Goal: Task Accomplishment & Management: Manage account settings

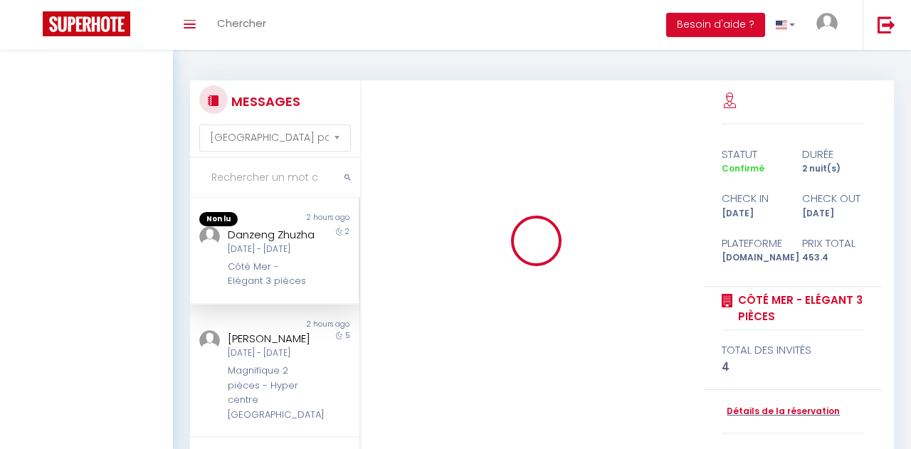
select select "message"
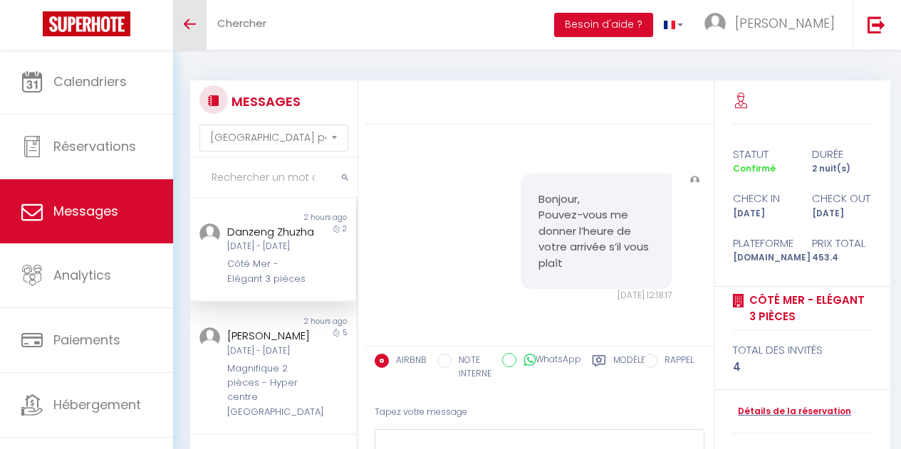
click at [196, 26] on link "Toggle menubar" at bounding box center [189, 25] width 33 height 50
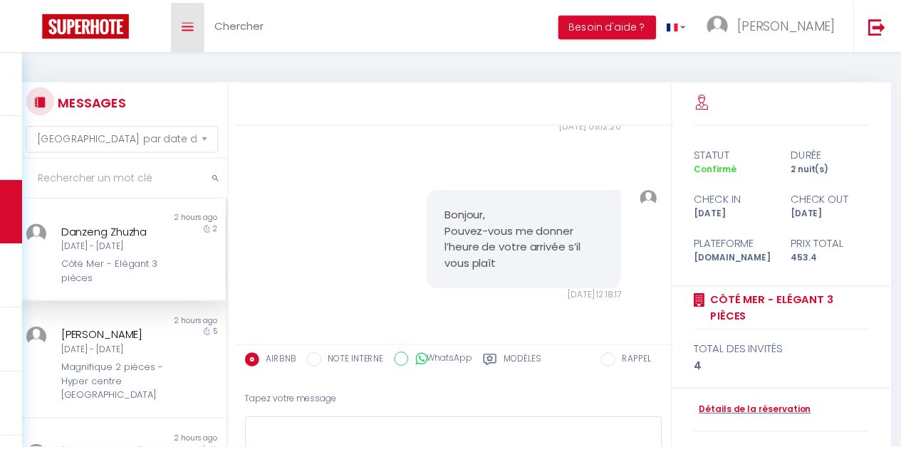
scroll to position [580, 0]
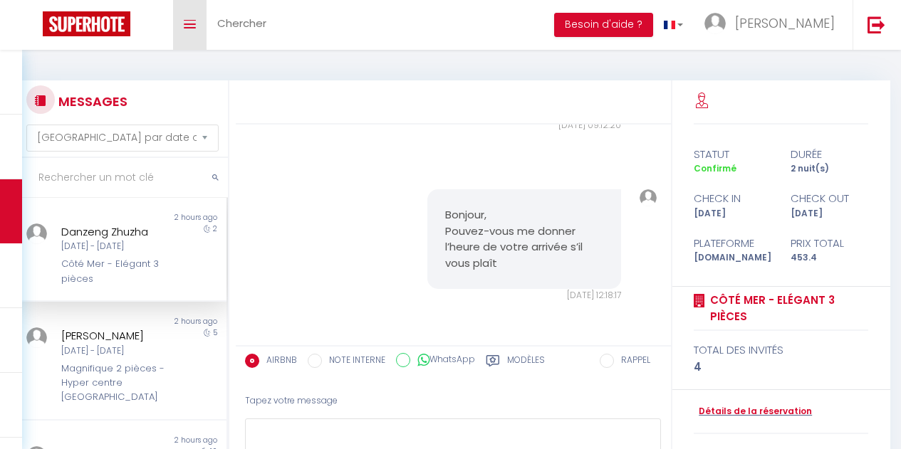
click at [183, 28] on link "Toggle menubar" at bounding box center [189, 25] width 33 height 50
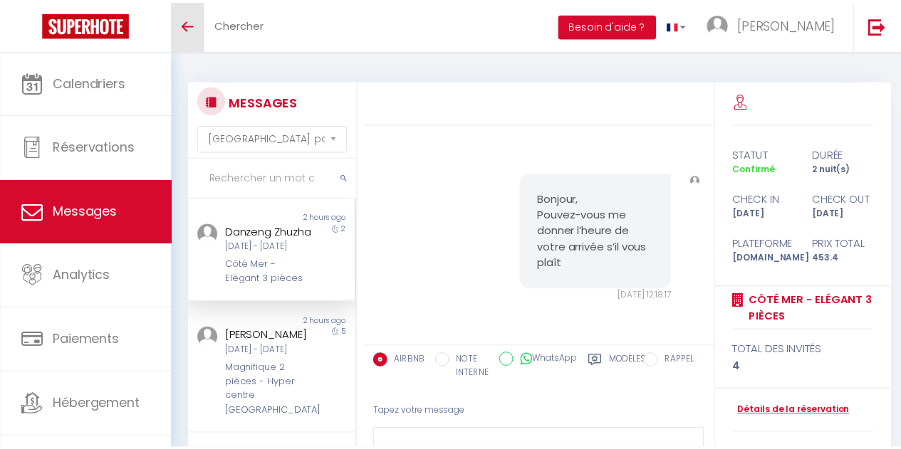
scroll to position [788, 0]
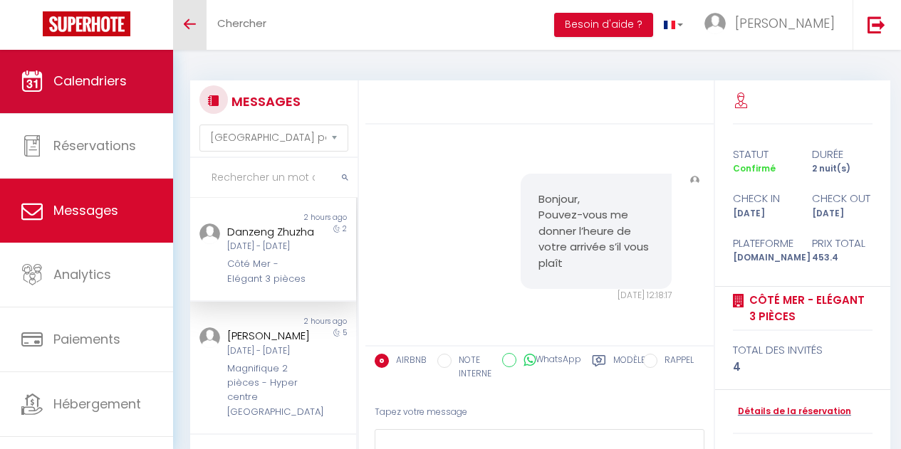
click at [127, 75] on span "Calendriers" at bounding box center [89, 81] width 73 height 18
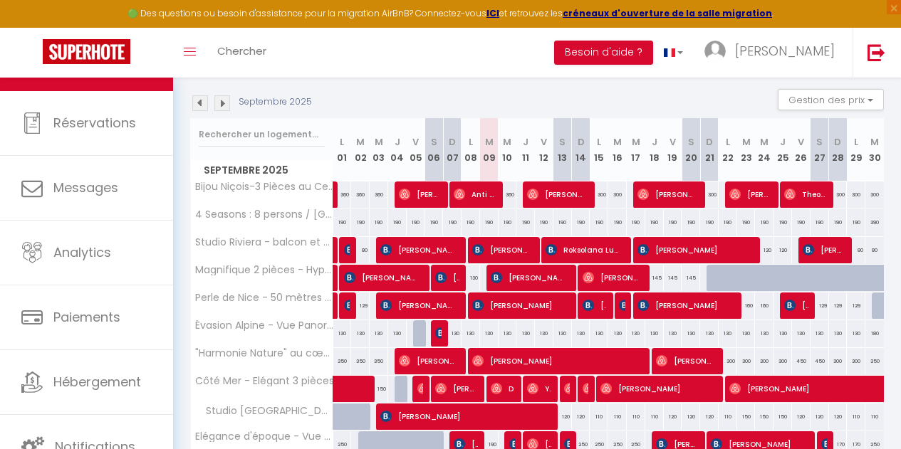
scroll to position [137, 0]
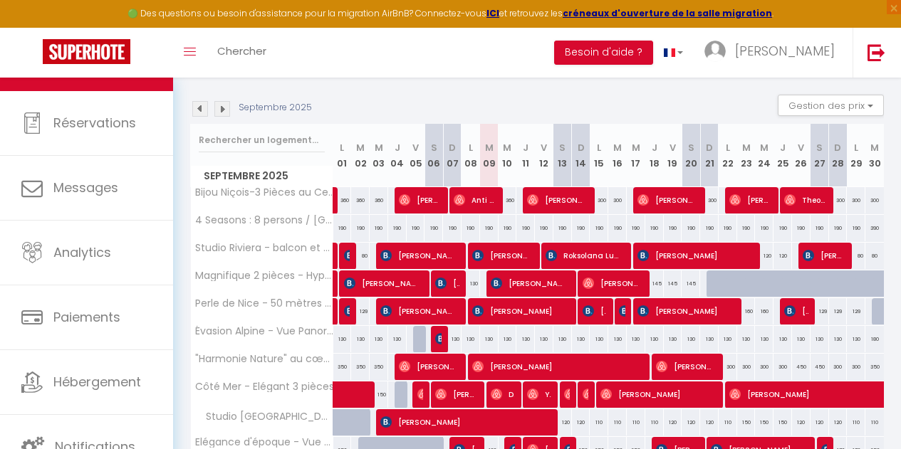
click at [221, 107] on img at bounding box center [222, 109] width 16 height 16
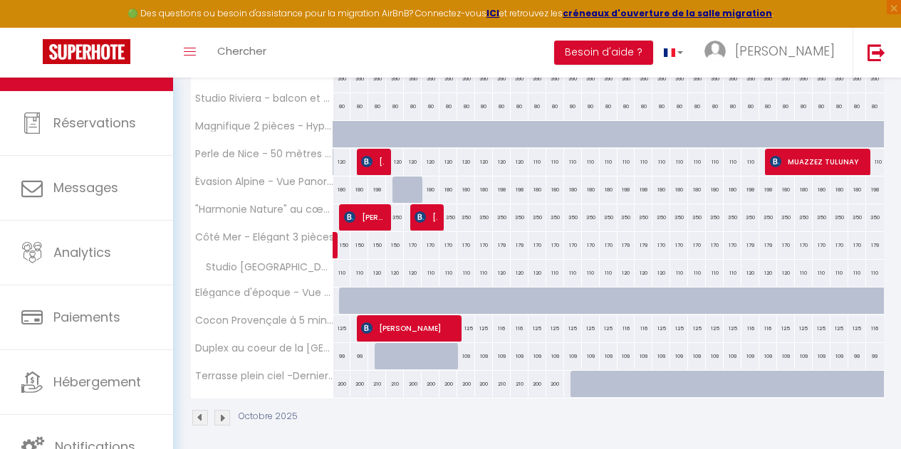
scroll to position [305, 0]
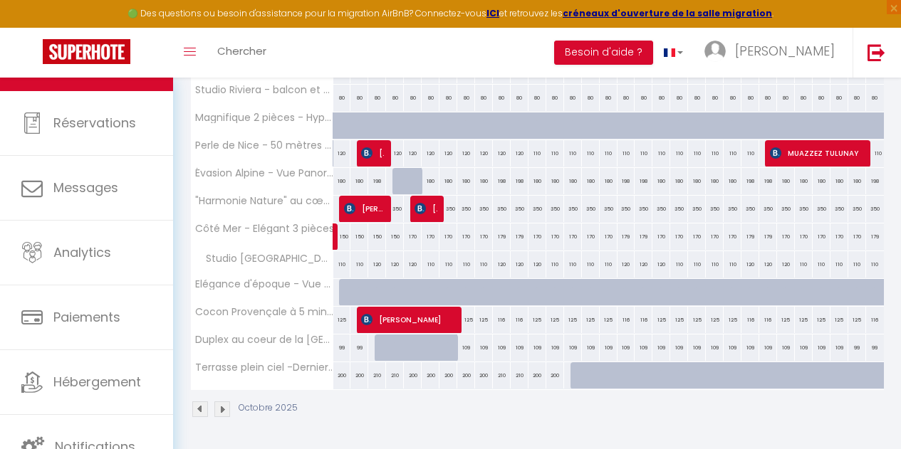
click at [198, 402] on img at bounding box center [200, 410] width 16 height 16
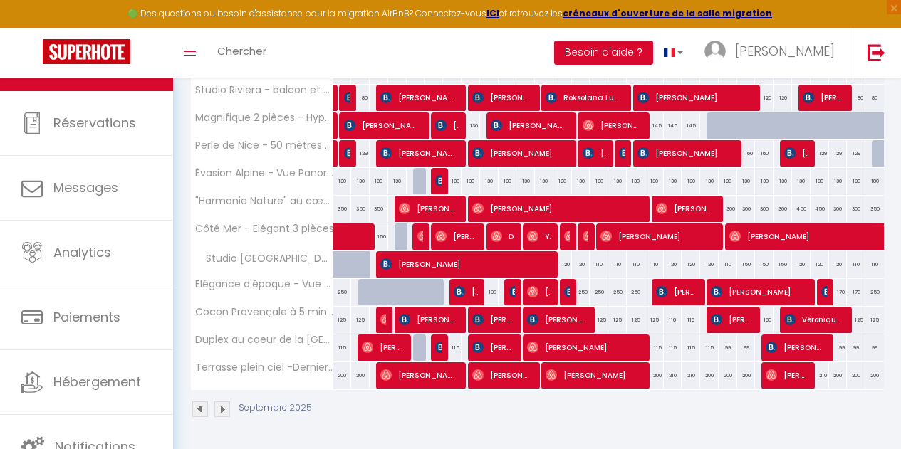
click at [221, 402] on img at bounding box center [222, 410] width 16 height 16
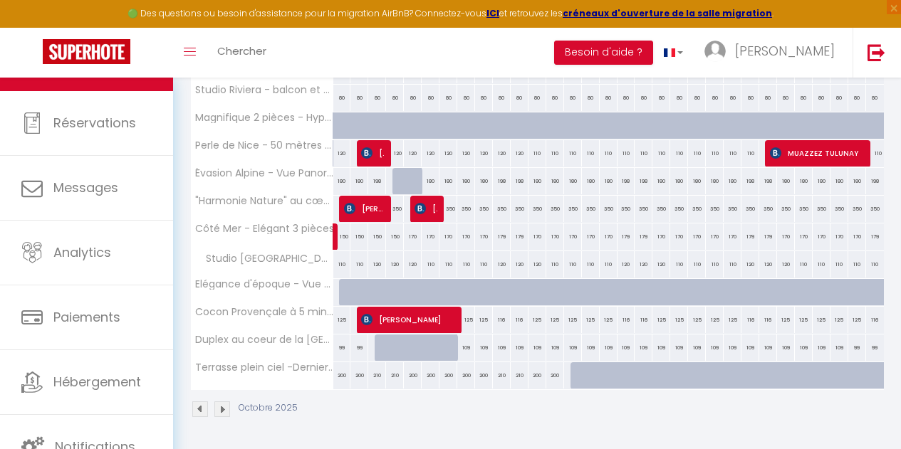
click at [221, 402] on img at bounding box center [222, 410] width 16 height 16
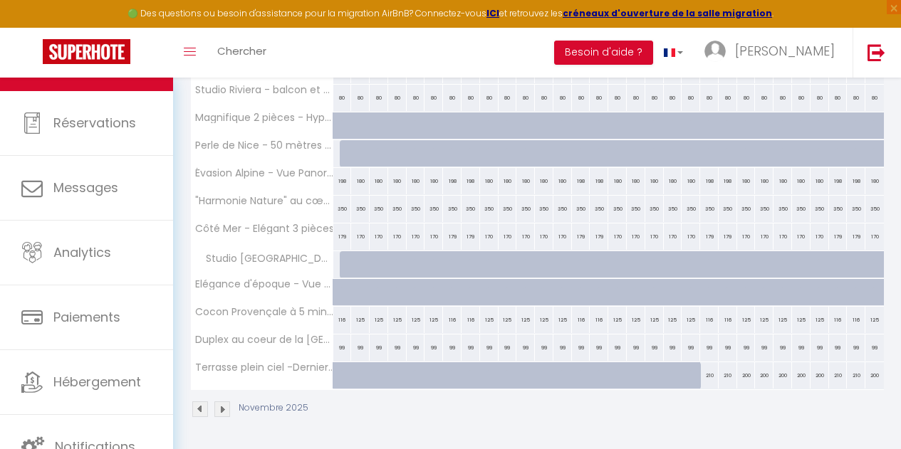
click at [200, 402] on img at bounding box center [200, 410] width 16 height 16
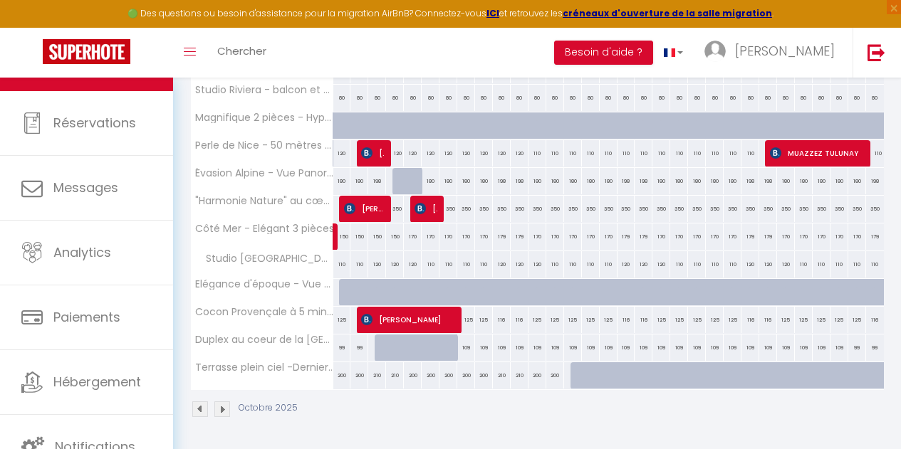
click at [200, 402] on img at bounding box center [200, 410] width 16 height 16
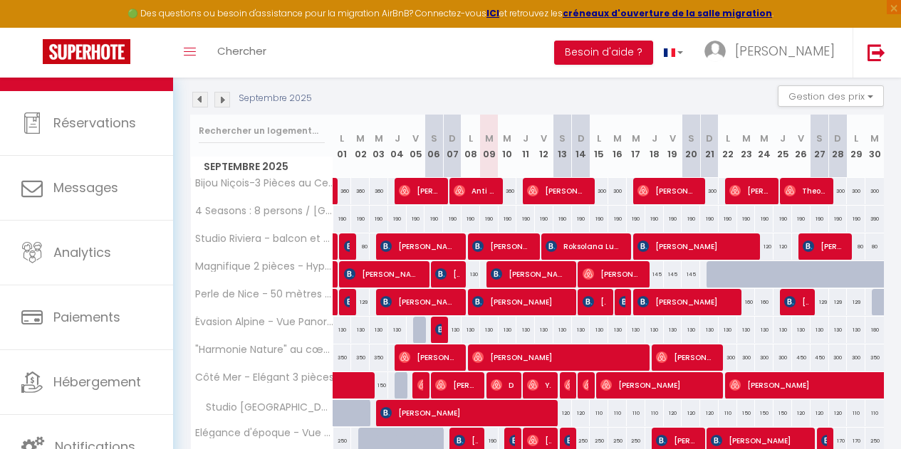
scroll to position [146, 0]
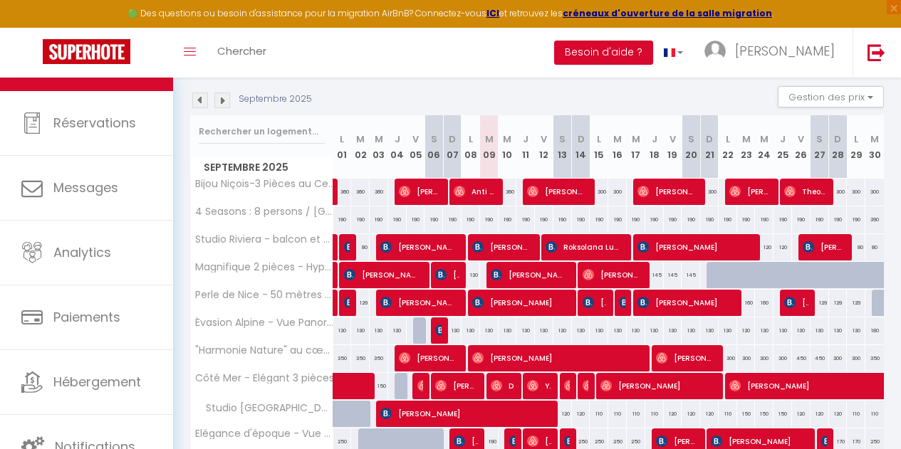
click at [224, 104] on img at bounding box center [222, 101] width 16 height 16
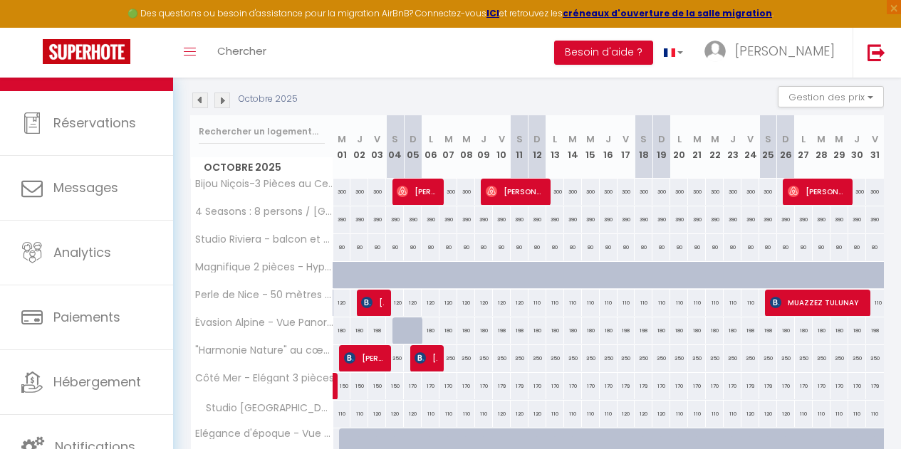
click at [224, 104] on img at bounding box center [222, 101] width 16 height 16
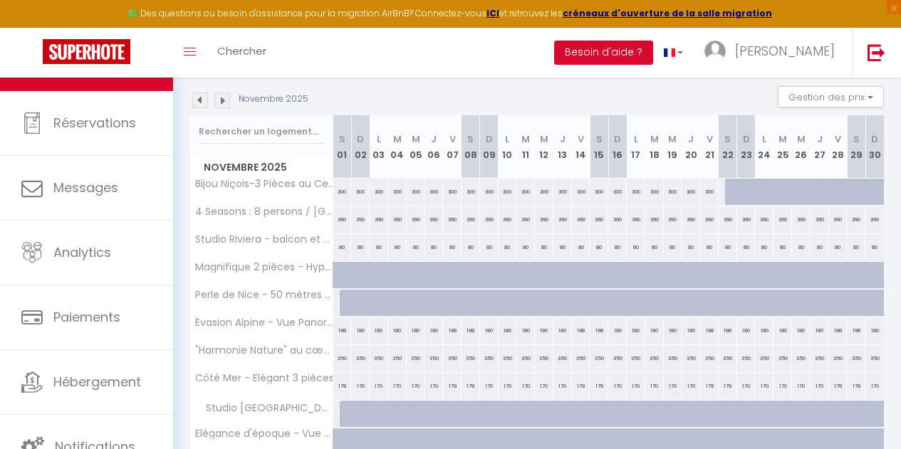
click at [224, 104] on img at bounding box center [222, 101] width 16 height 16
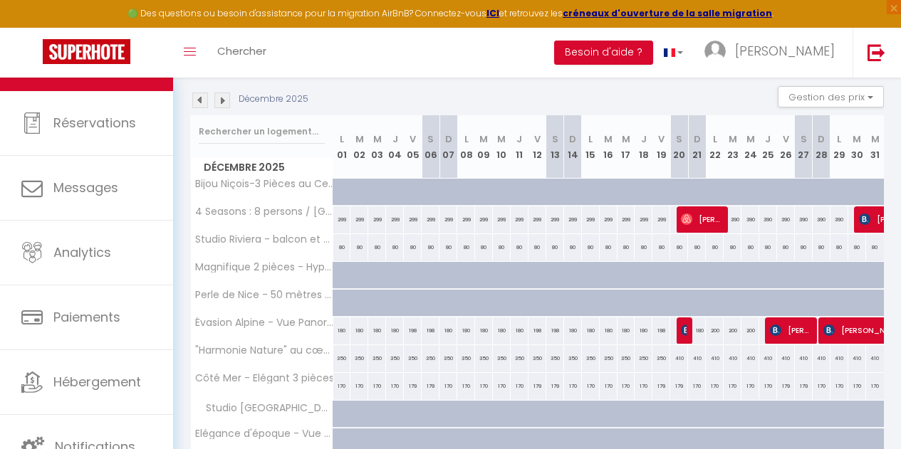
click at [224, 104] on img at bounding box center [222, 101] width 16 height 16
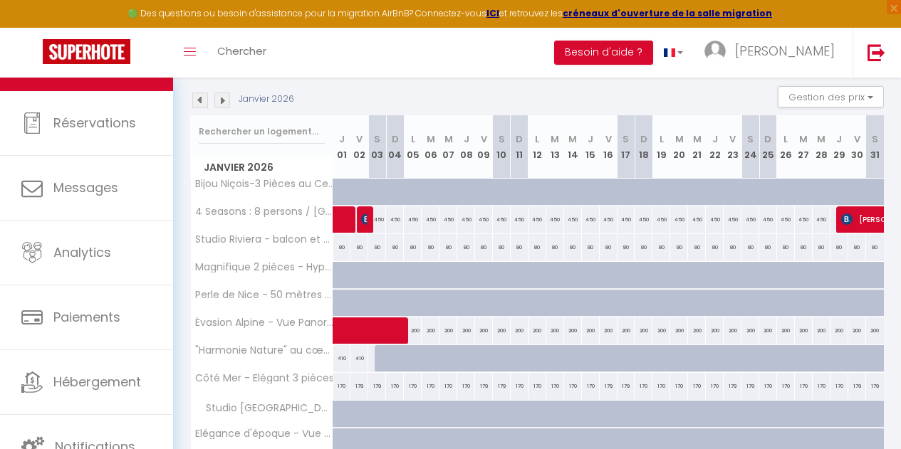
click at [224, 104] on img at bounding box center [222, 101] width 16 height 16
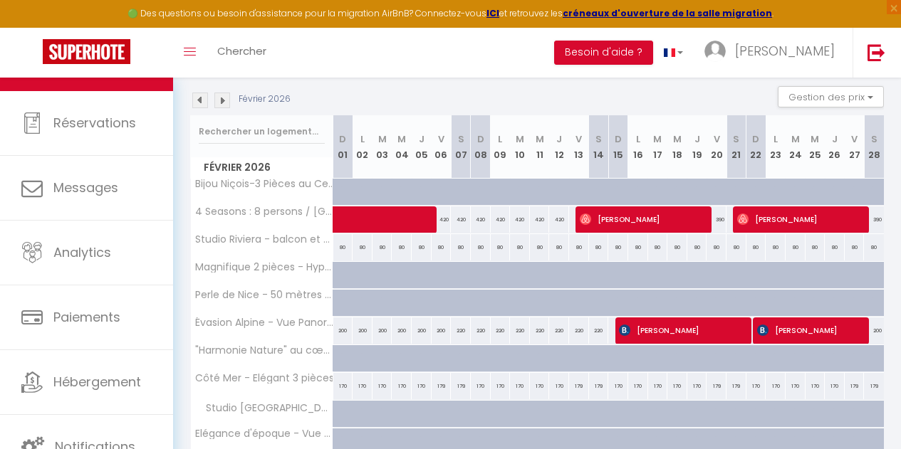
click at [224, 104] on img at bounding box center [222, 101] width 16 height 16
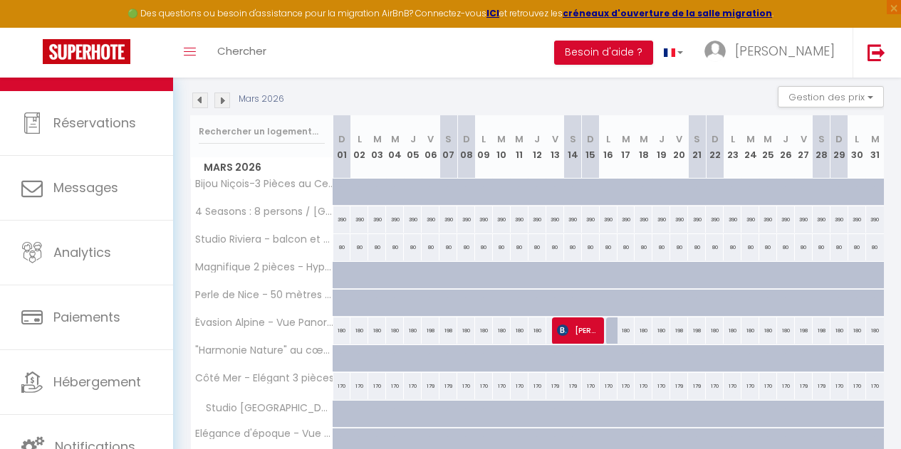
click at [224, 104] on img at bounding box center [222, 101] width 16 height 16
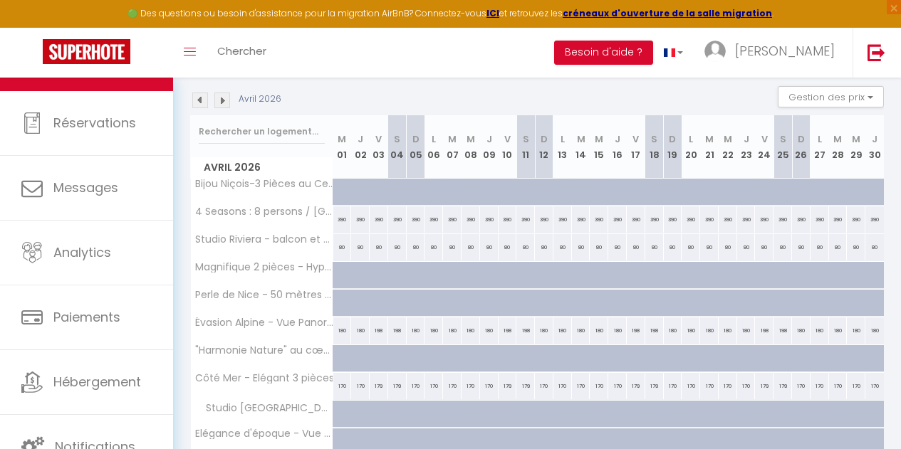
click at [224, 104] on img at bounding box center [222, 101] width 16 height 16
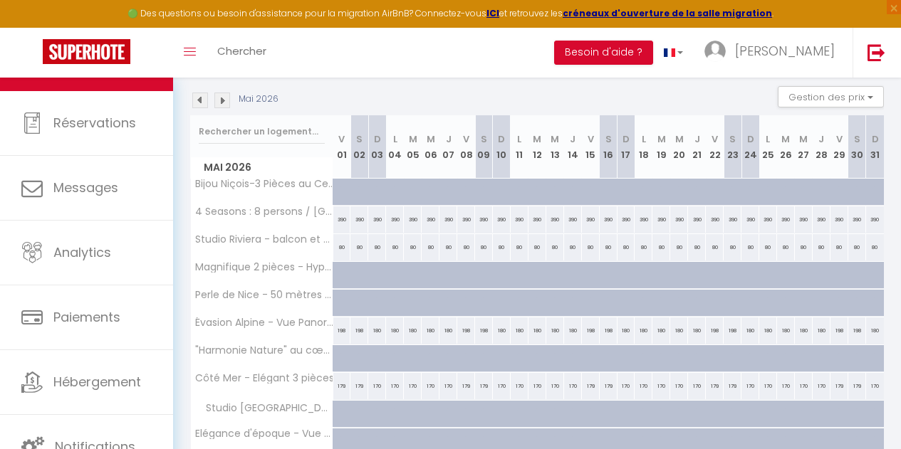
click at [204, 99] on img at bounding box center [200, 101] width 16 height 16
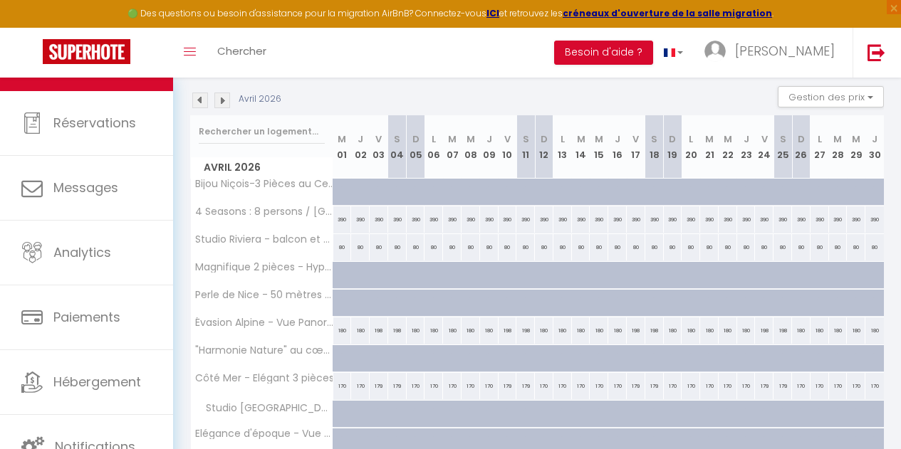
click at [204, 99] on img at bounding box center [200, 101] width 16 height 16
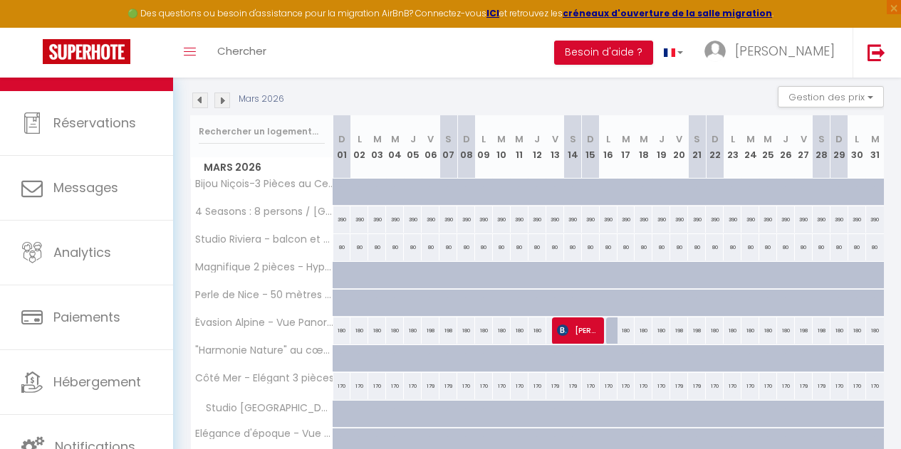
click at [204, 99] on img at bounding box center [200, 101] width 16 height 16
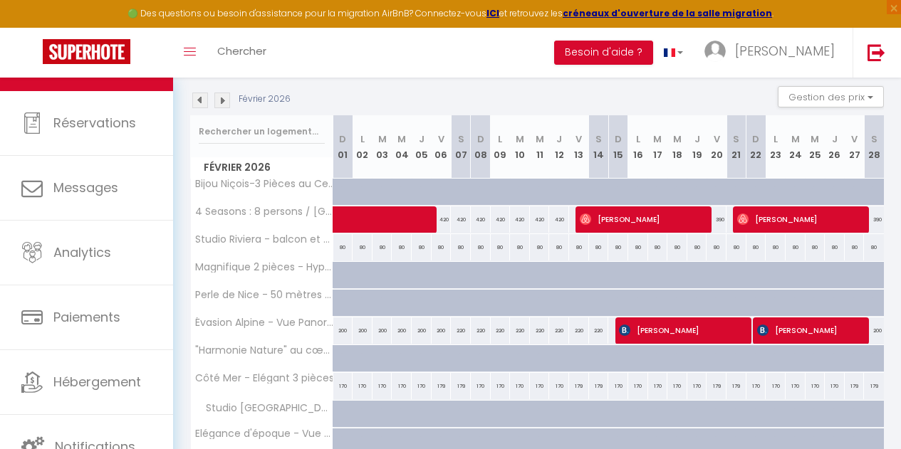
click at [204, 99] on img at bounding box center [200, 101] width 16 height 16
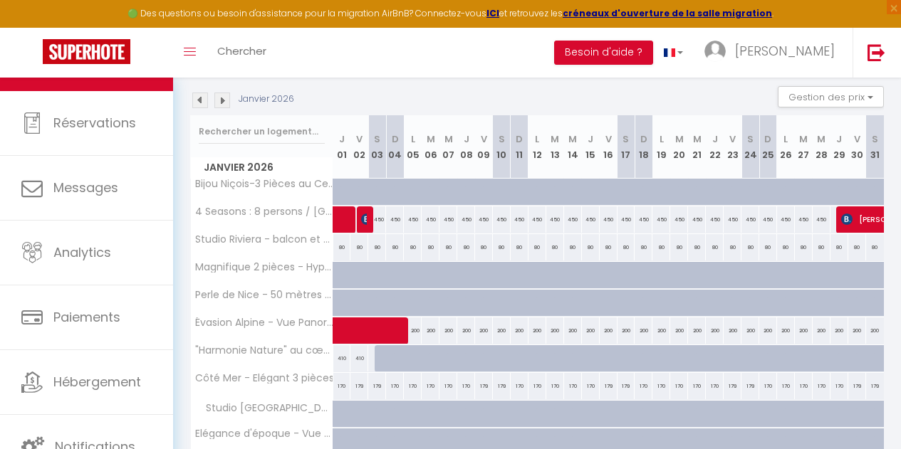
click at [204, 99] on img at bounding box center [200, 101] width 16 height 16
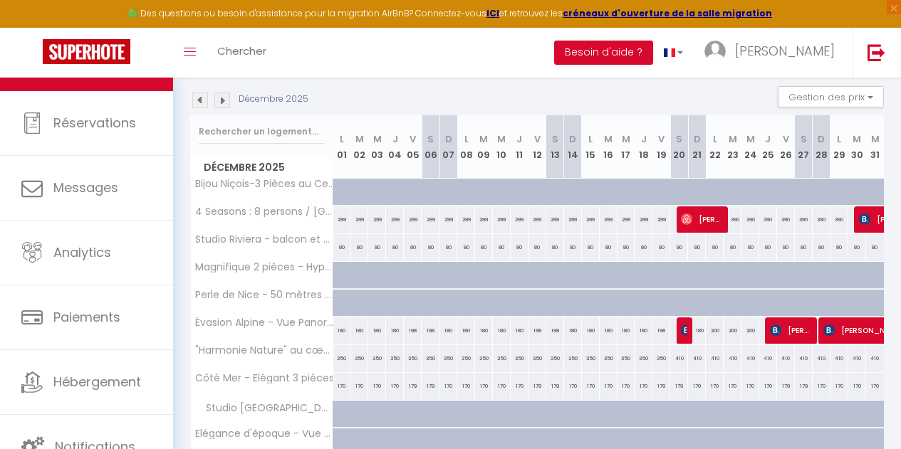
click at [204, 99] on img at bounding box center [200, 101] width 16 height 16
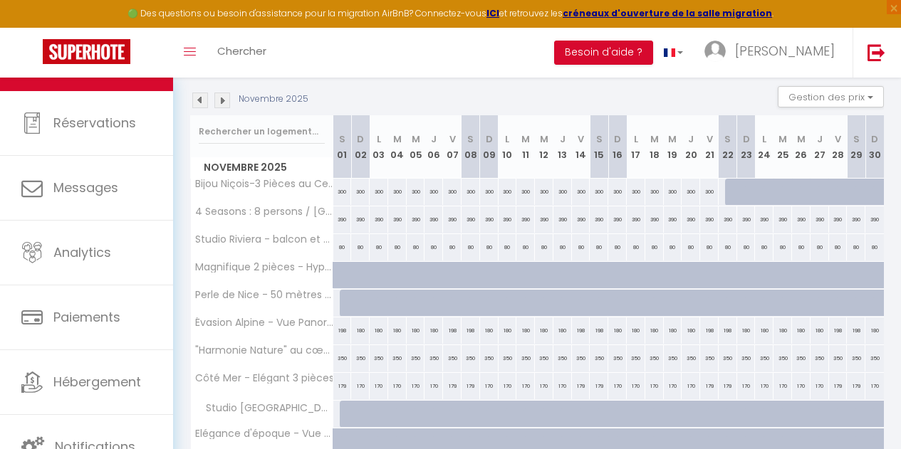
click at [204, 99] on img at bounding box center [200, 101] width 16 height 16
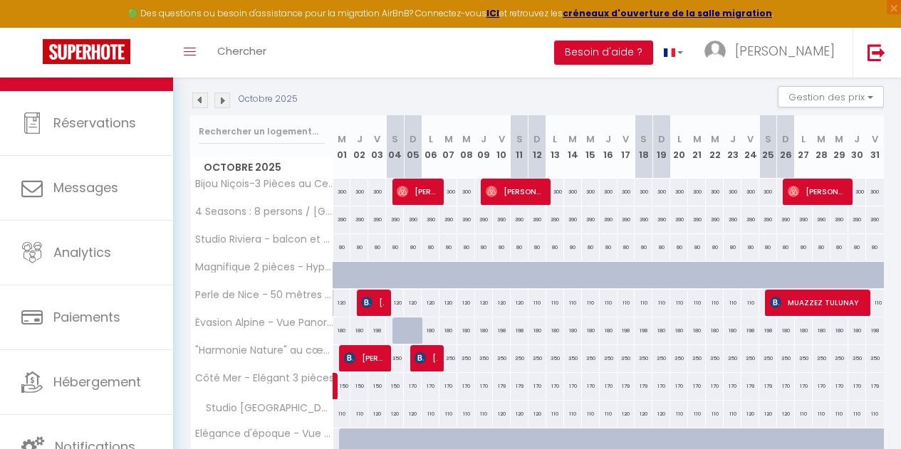
click at [204, 99] on img at bounding box center [200, 101] width 16 height 16
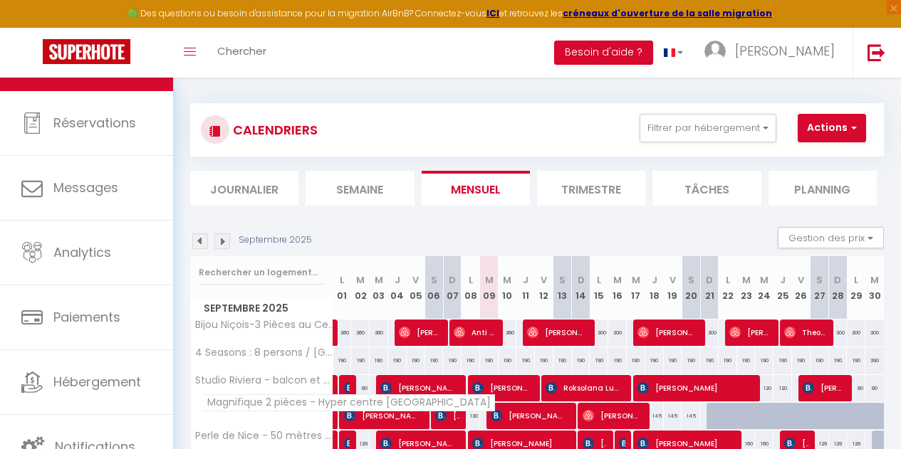
scroll to position [1, 0]
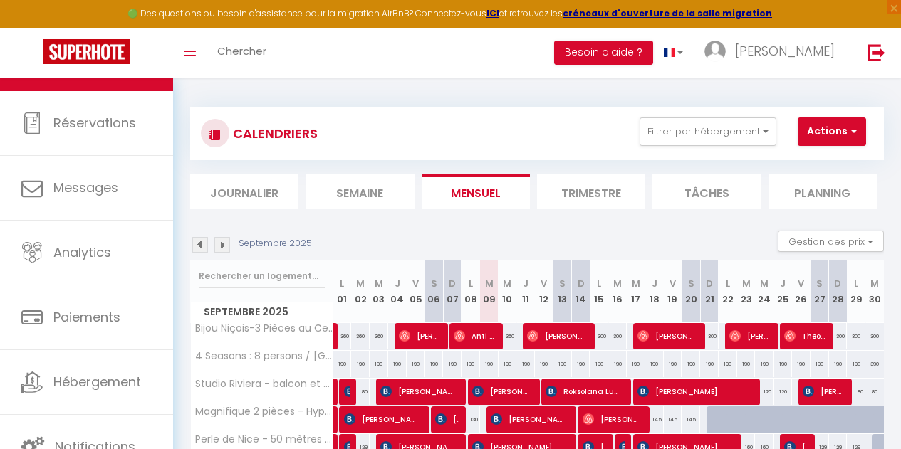
click at [332, 202] on li "Semaine" at bounding box center [359, 191] width 108 height 35
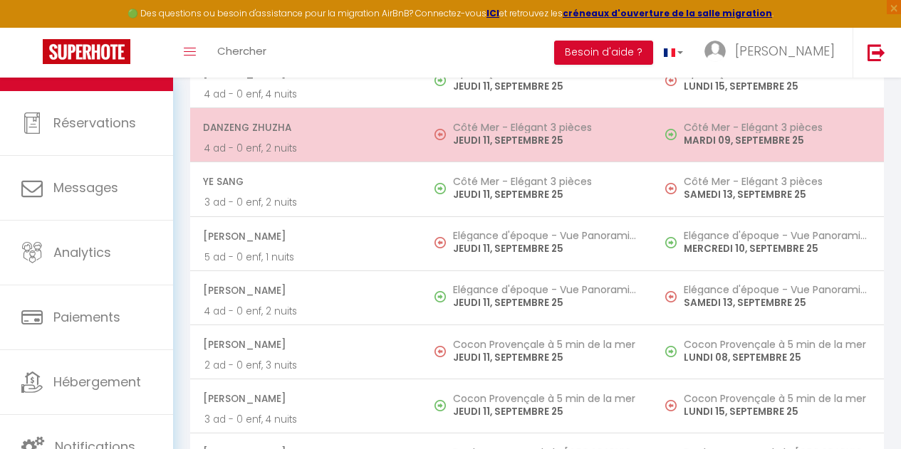
scroll to position [1303, 0]
